Goal: Task Accomplishment & Management: Manage account settings

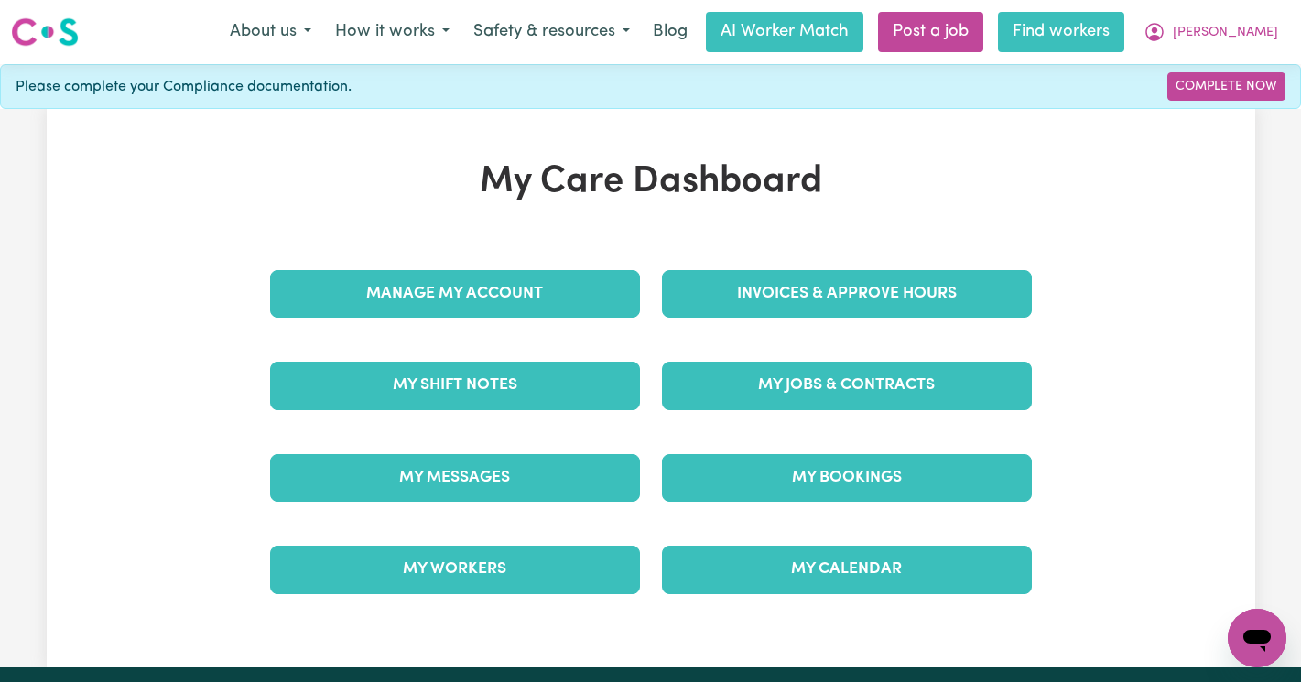
click at [1124, 36] on link "Find workers" at bounding box center [1061, 32] width 126 height 40
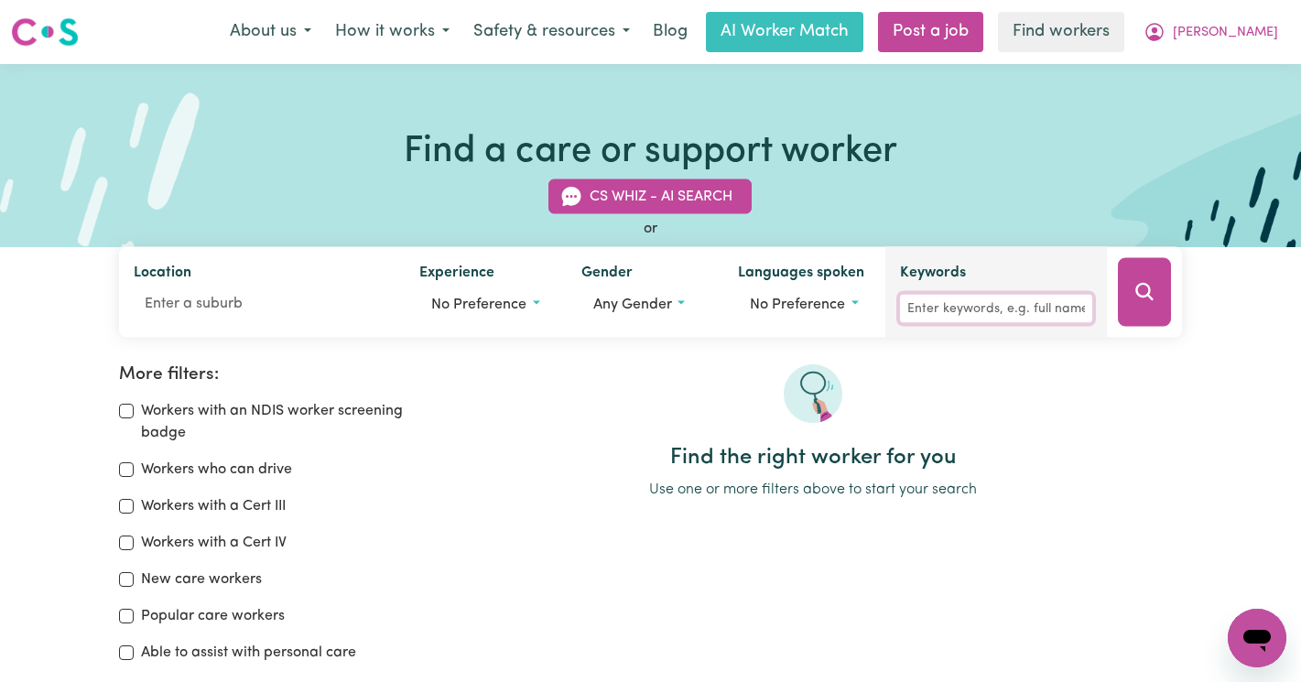
click at [960, 303] on input "Keywords" at bounding box center [996, 309] width 192 height 28
type input "[PERSON_NAME]"
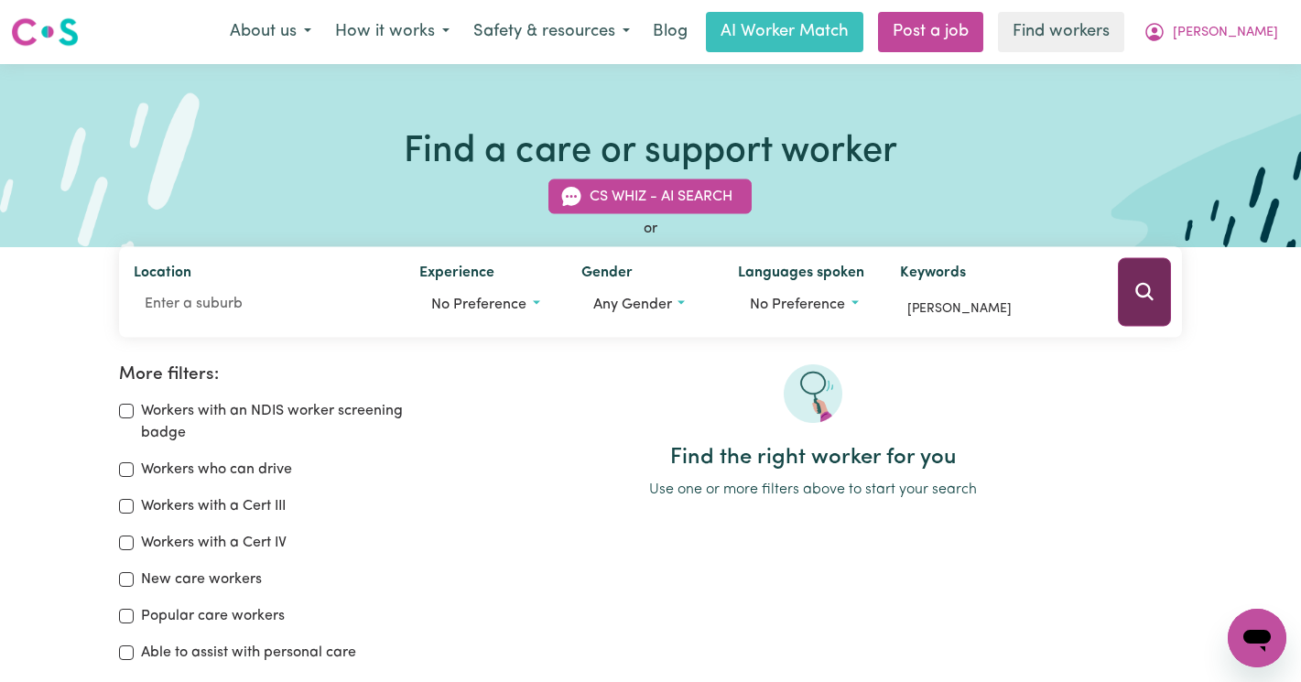
click at [1149, 308] on button "Search" at bounding box center [1144, 292] width 53 height 69
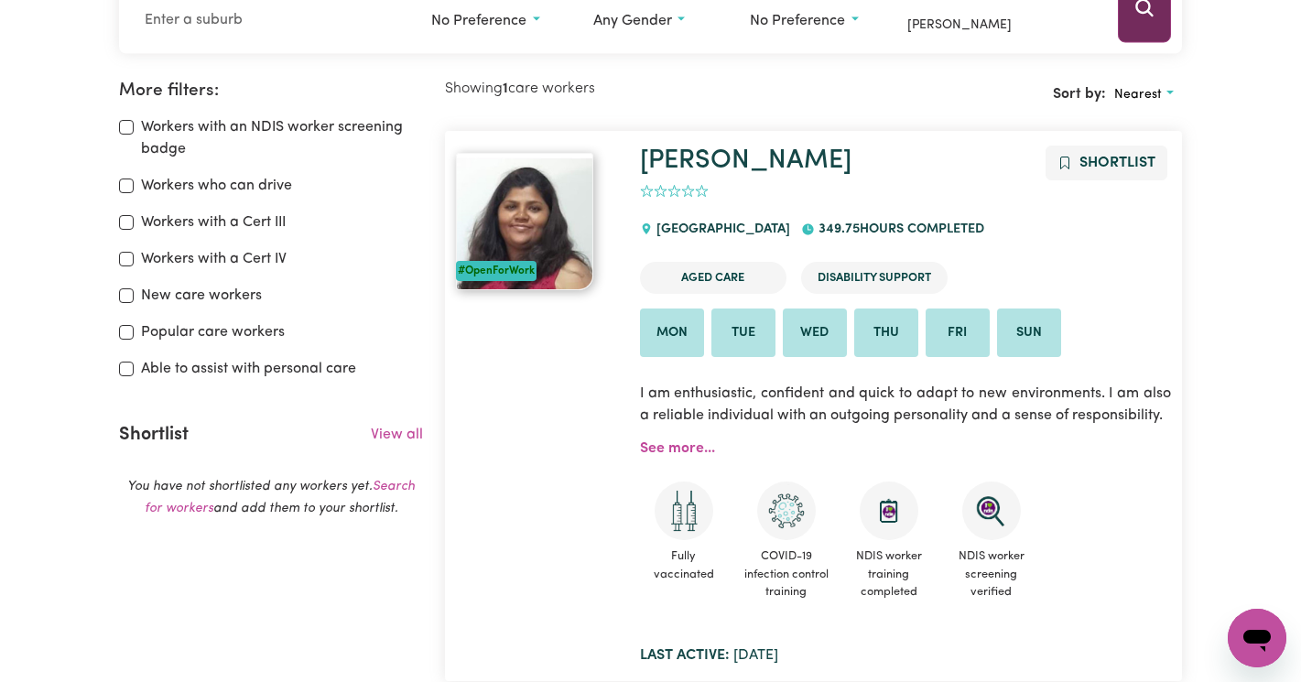
scroll to position [306, 0]
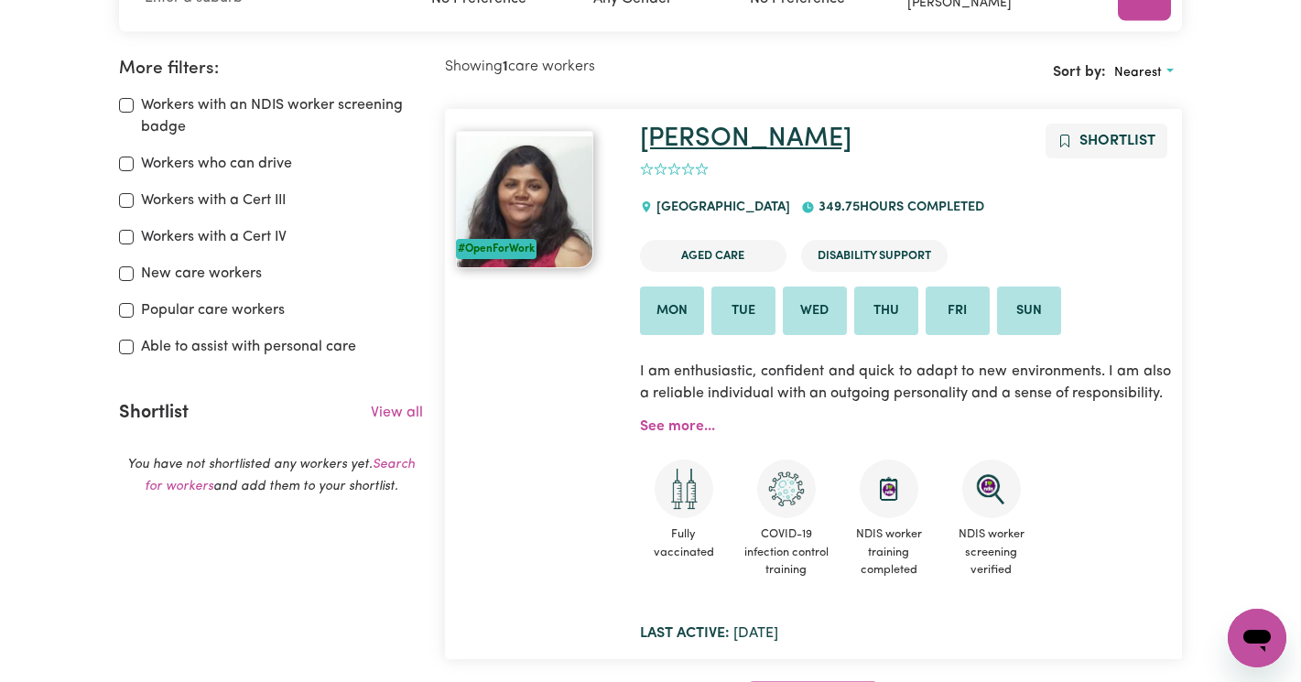
click at [656, 137] on link "[PERSON_NAME]" at bounding box center [745, 138] width 211 height 27
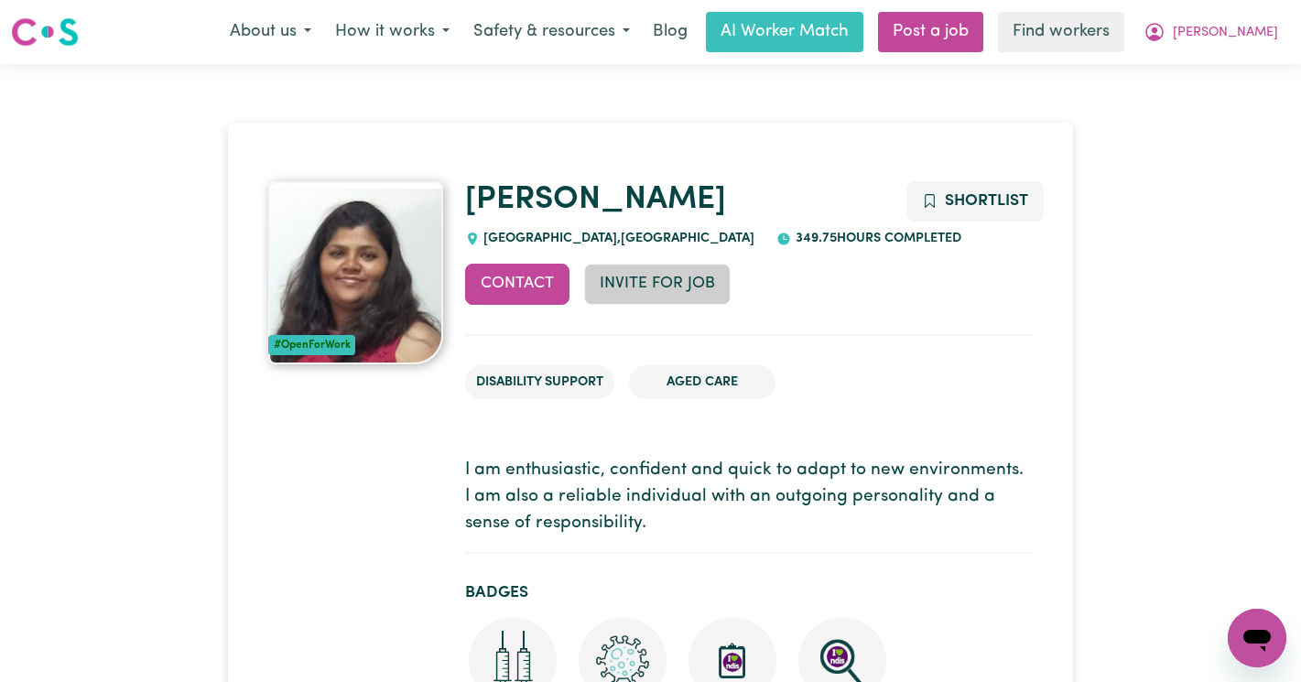
click at [624, 286] on button "Invite for Job" at bounding box center [657, 284] width 146 height 40
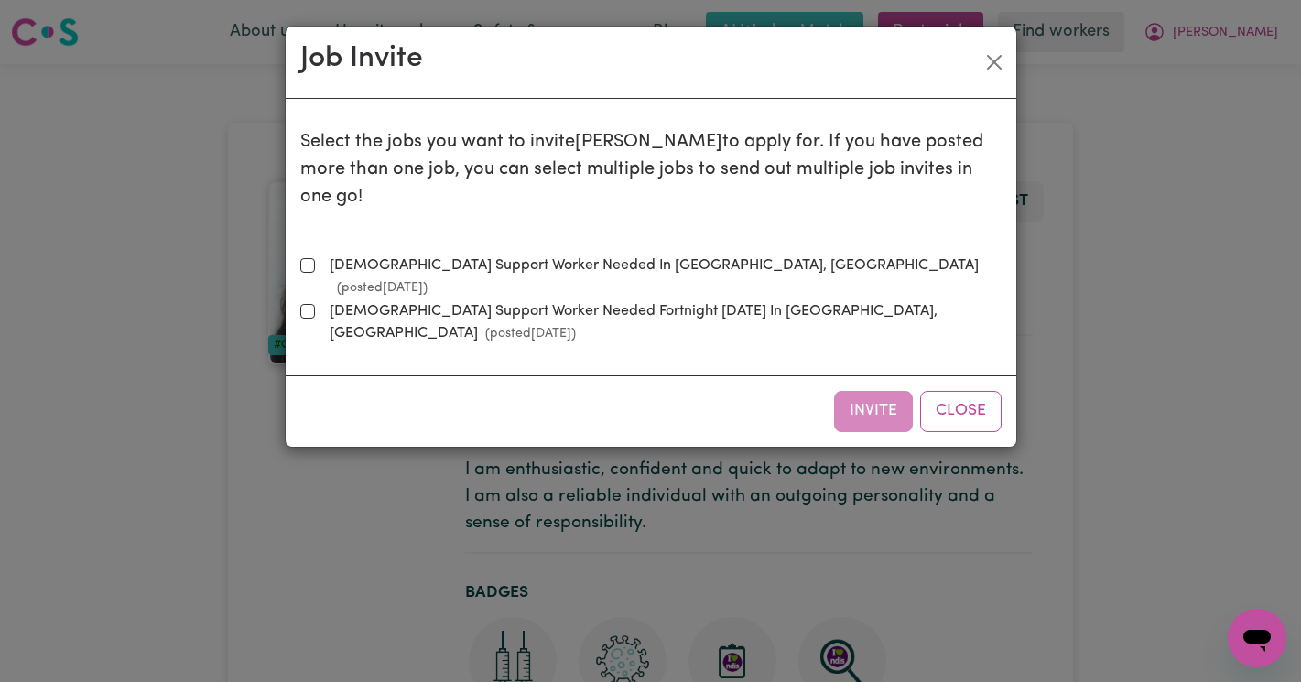
click at [438, 254] on label "[DEMOGRAPHIC_DATA] Support Worker Needed In [GEOGRAPHIC_DATA], [GEOGRAPHIC_DATA…" at bounding box center [661, 276] width 679 height 44
click at [315, 258] on input "[DEMOGRAPHIC_DATA] Support Worker Needed In [GEOGRAPHIC_DATA], [GEOGRAPHIC_DATA…" at bounding box center [307, 265] width 15 height 15
checkbox input "true"
click at [830, 375] on div "Invite Close" at bounding box center [651, 410] width 730 height 70
click at [858, 391] on button "Invite" at bounding box center [873, 411] width 79 height 40
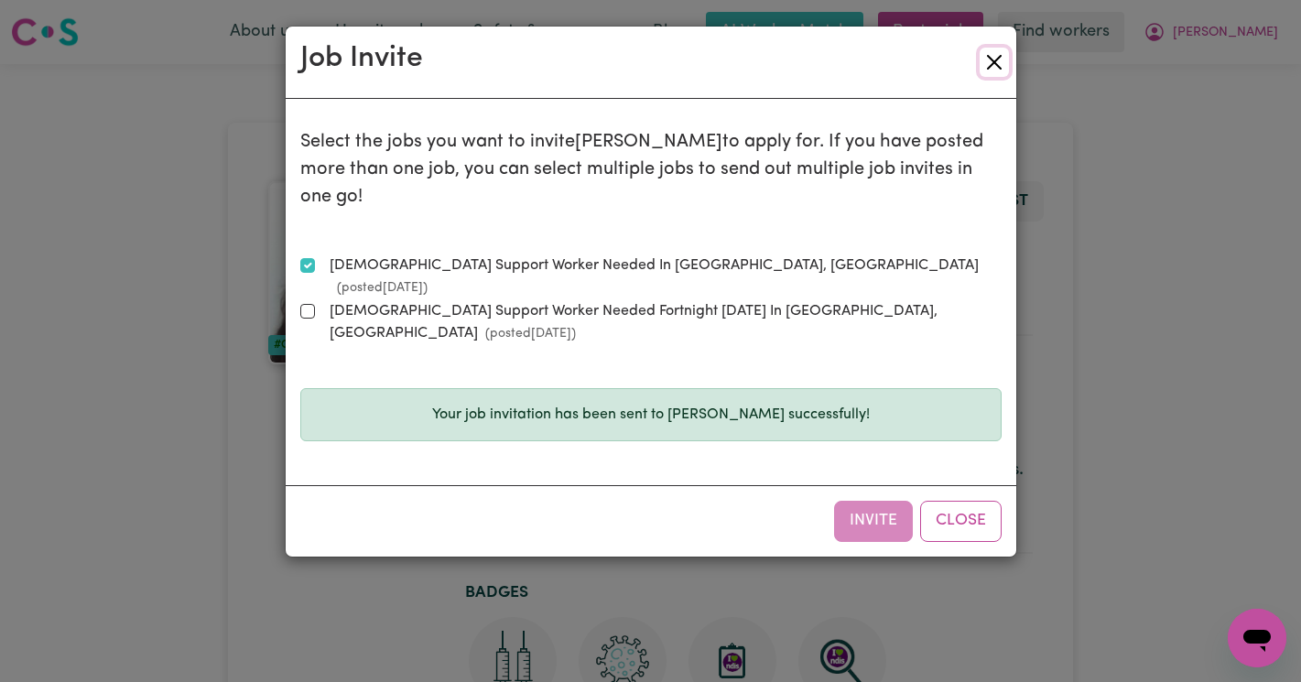
click at [979, 73] on button "Close" at bounding box center [993, 62] width 29 height 29
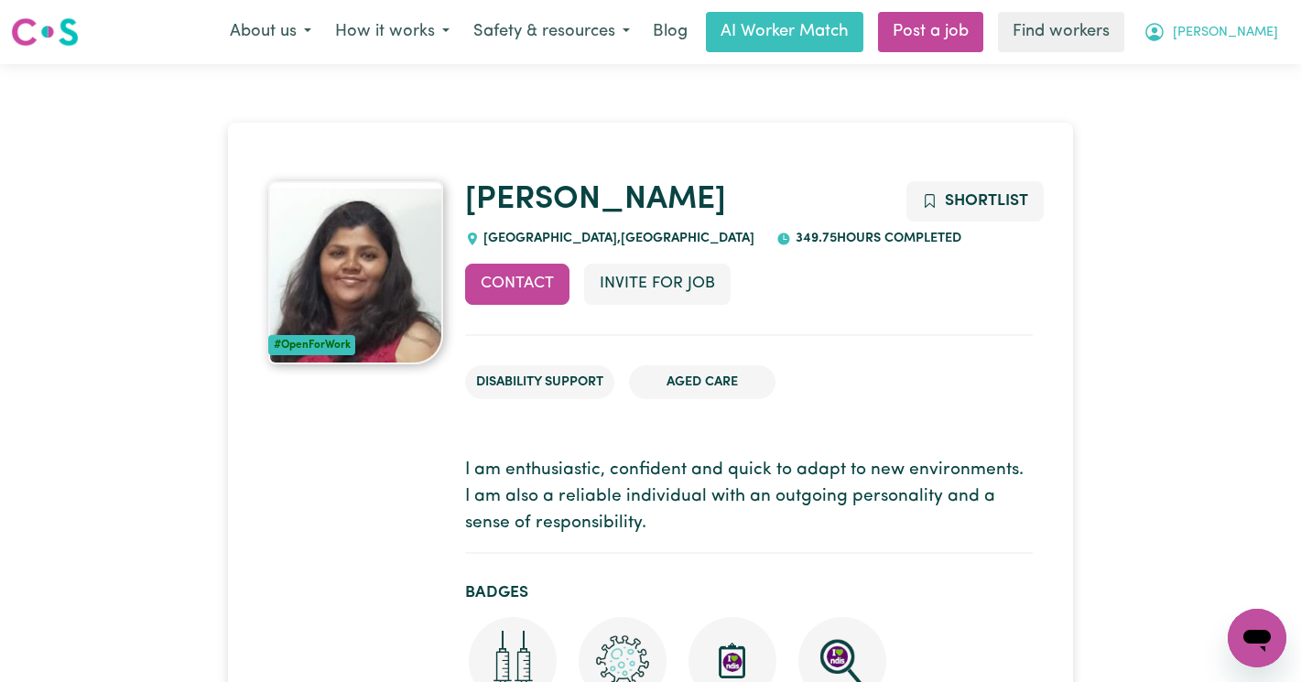
click at [1247, 33] on span "[PERSON_NAME]" at bounding box center [1225, 33] width 105 height 20
click at [1217, 72] on link "My Dashboard" at bounding box center [1216, 71] width 145 height 35
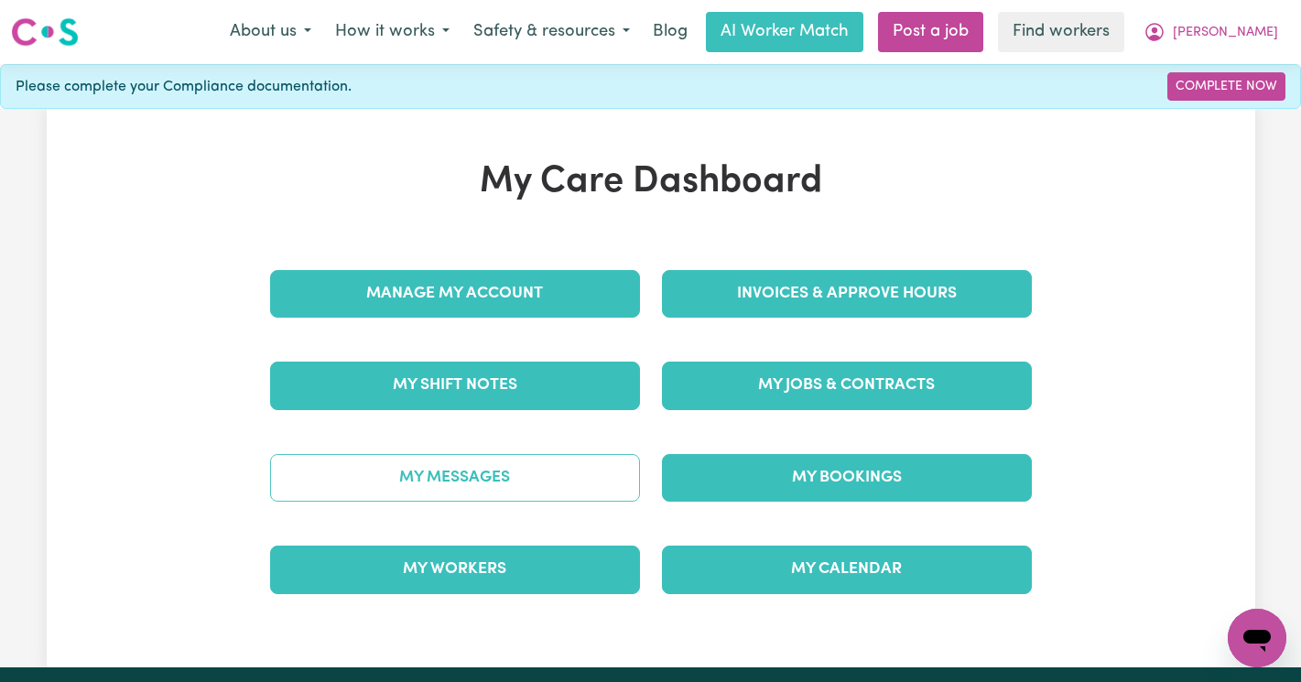
click at [486, 493] on link "My Messages" at bounding box center [455, 478] width 370 height 48
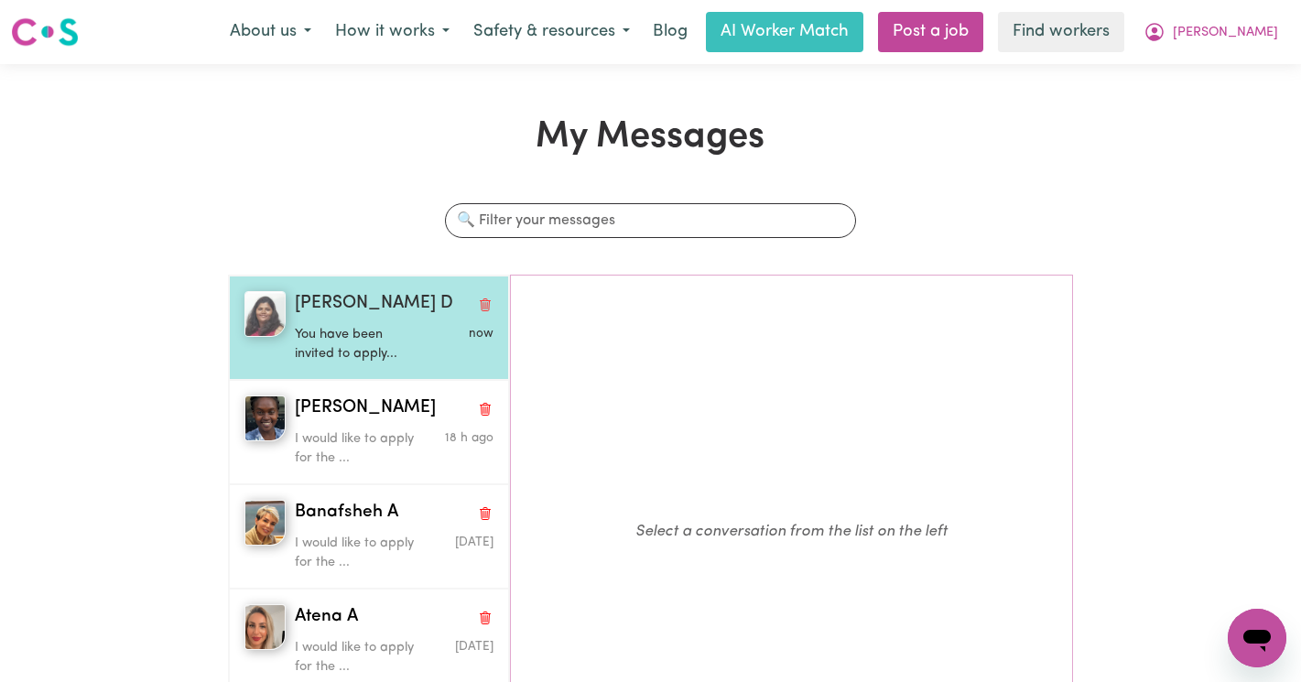
click at [366, 322] on div "You have been invited to apply..." at bounding box center [361, 341] width 133 height 47
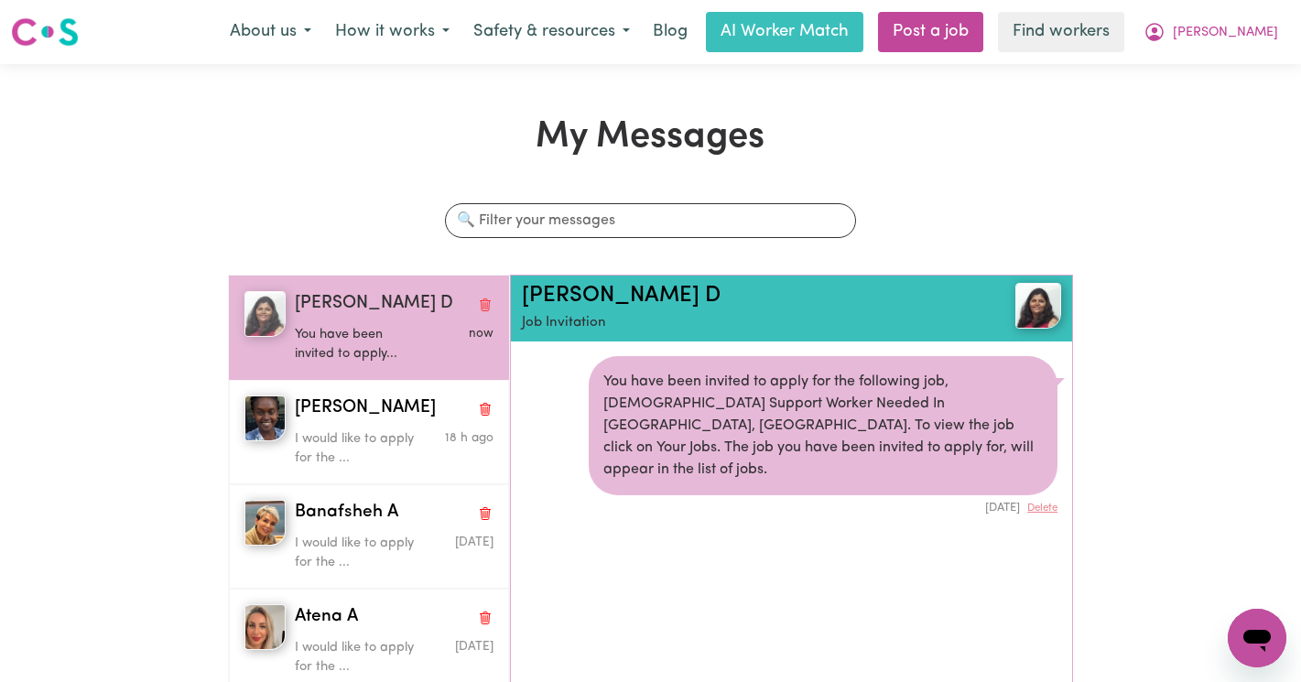
scroll to position [11, 0]
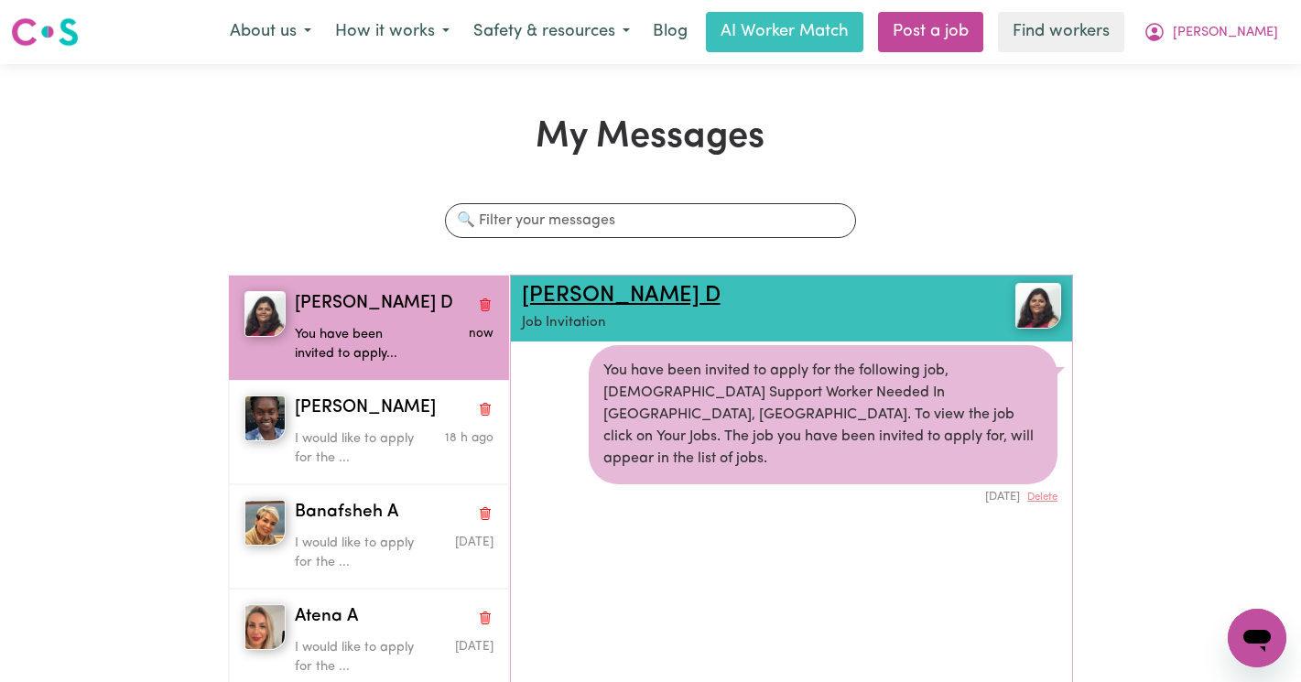
click at [581, 298] on link "Lavina D" at bounding box center [621, 296] width 199 height 22
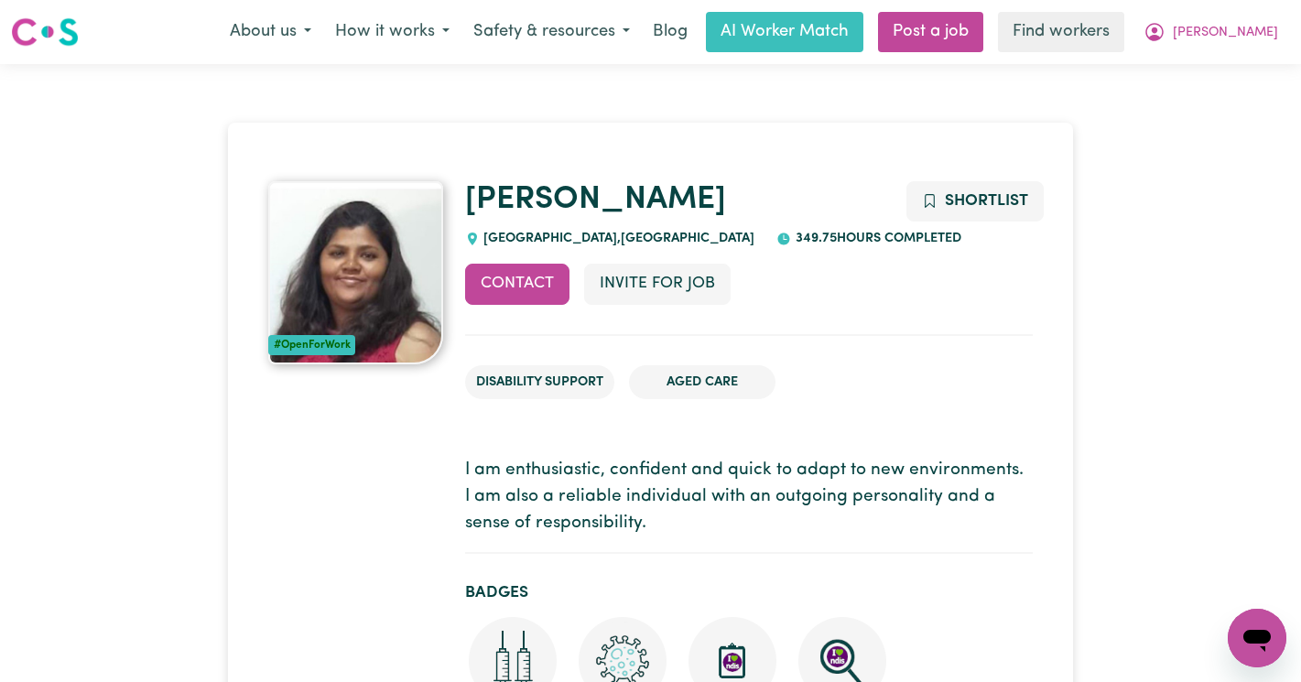
scroll to position [14, 0]
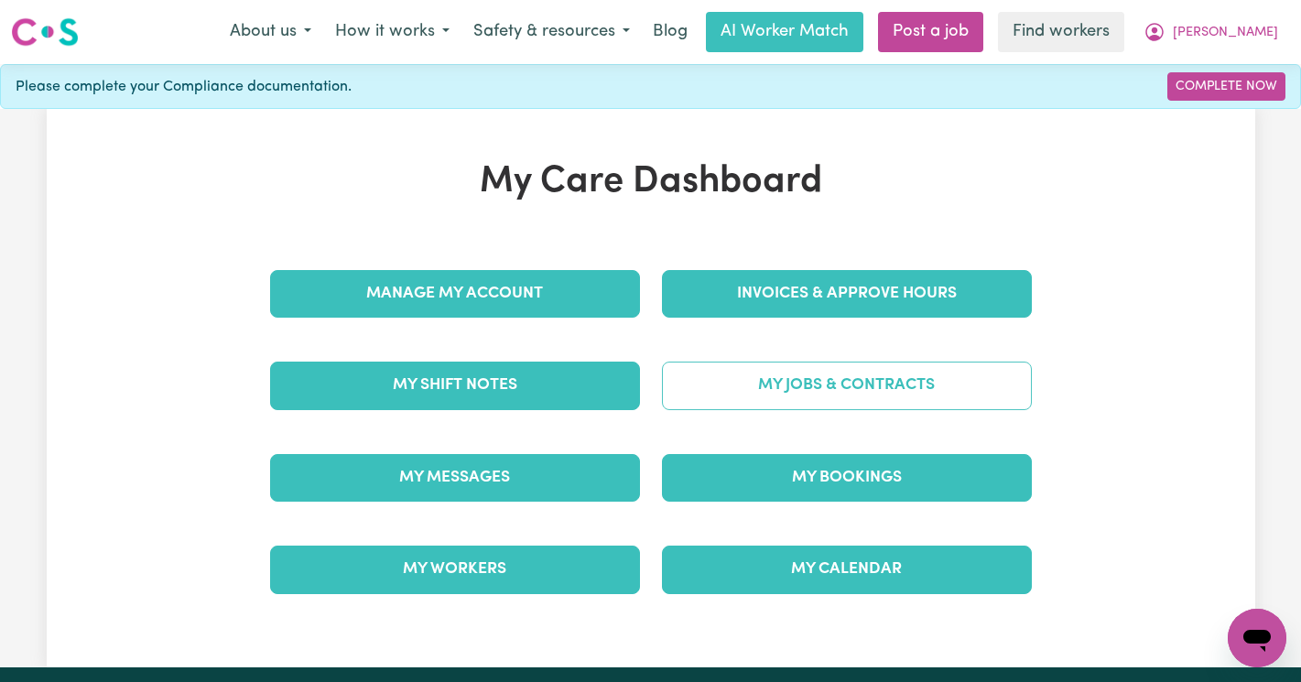
click at [855, 374] on link "My Jobs & Contracts" at bounding box center [847, 386] width 370 height 48
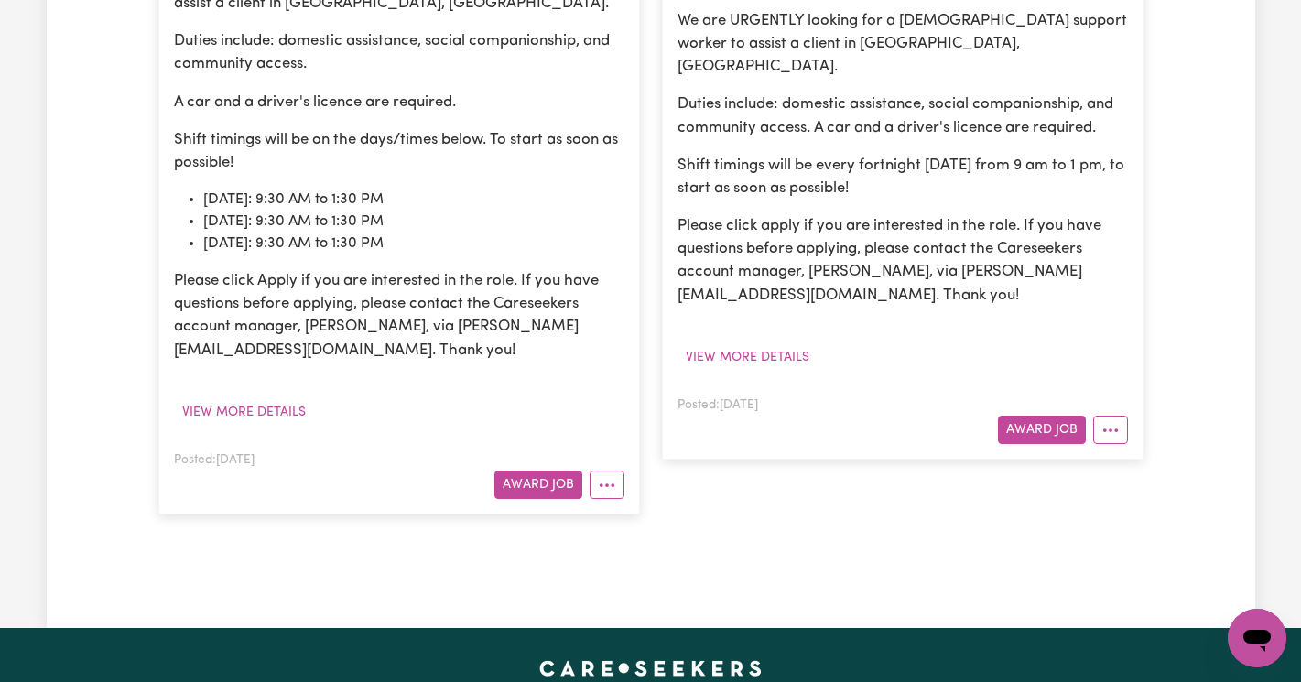
scroll to position [658, 0]
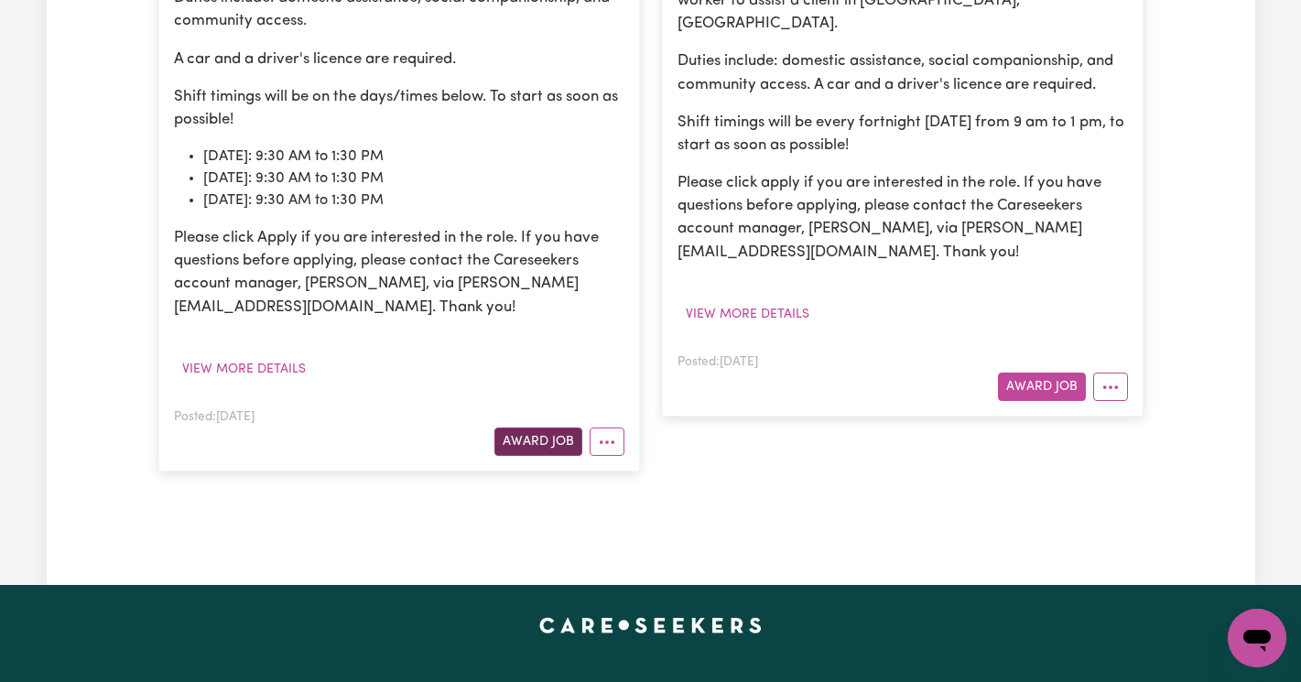
click at [538, 436] on button "Award Job" at bounding box center [538, 441] width 88 height 28
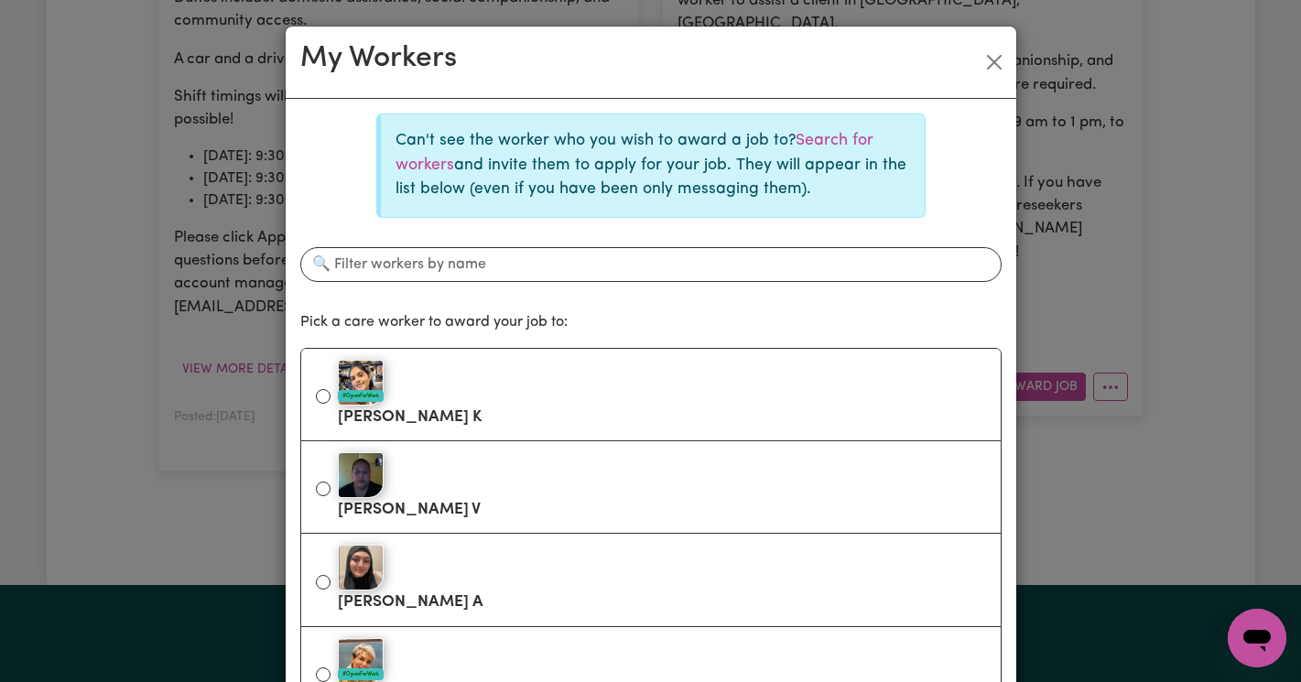
scroll to position [118, 0]
